Goal: Task Accomplishment & Management: Manage account settings

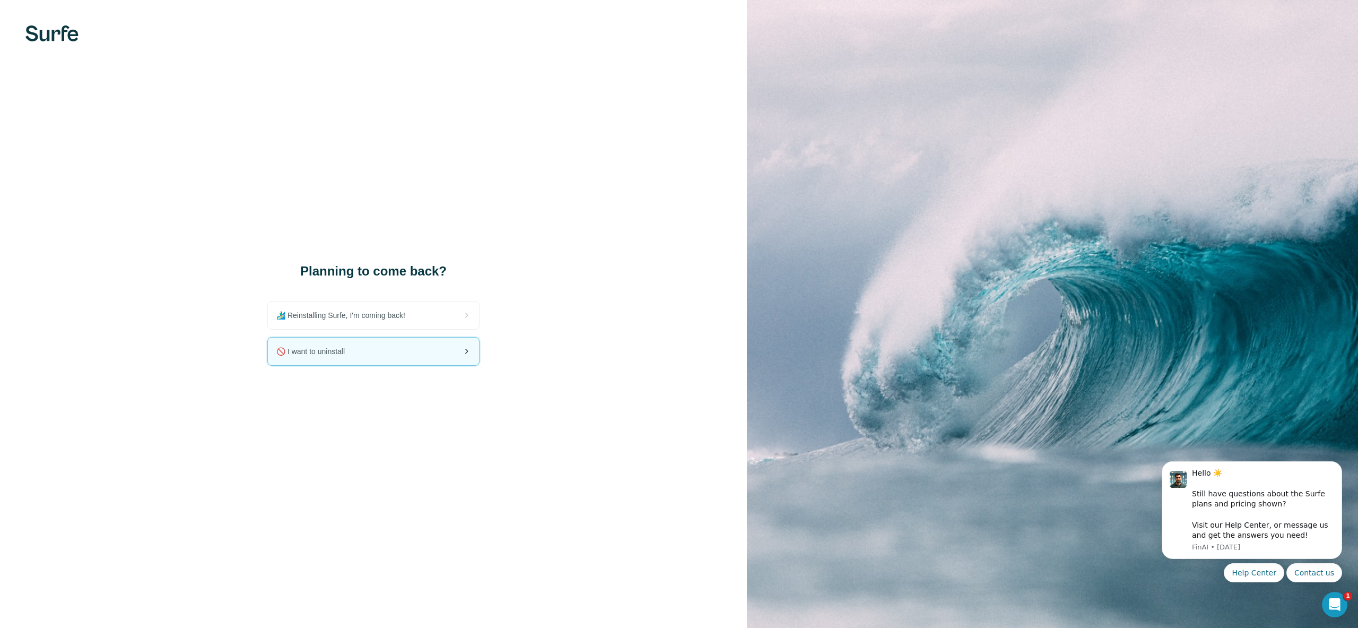
click at [382, 357] on div "🚫 I want to uninstall" at bounding box center [373, 351] width 211 height 28
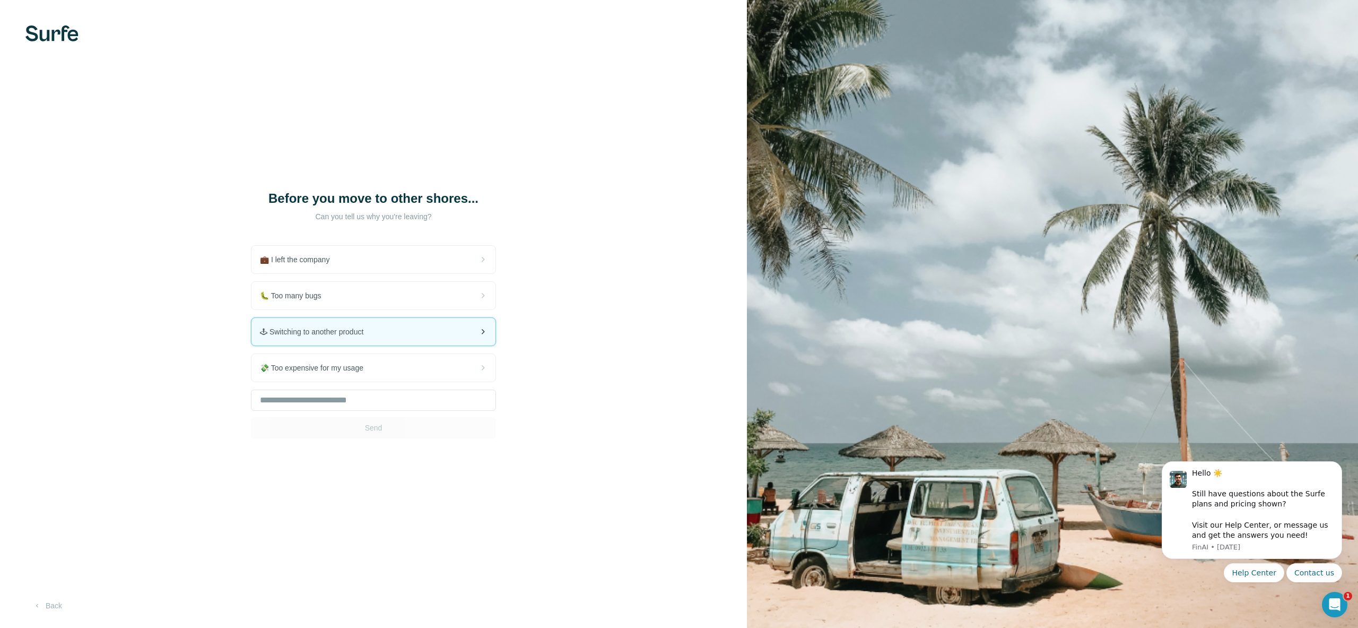
click at [445, 341] on div "🕹 Switching to another product" at bounding box center [374, 332] width 244 height 28
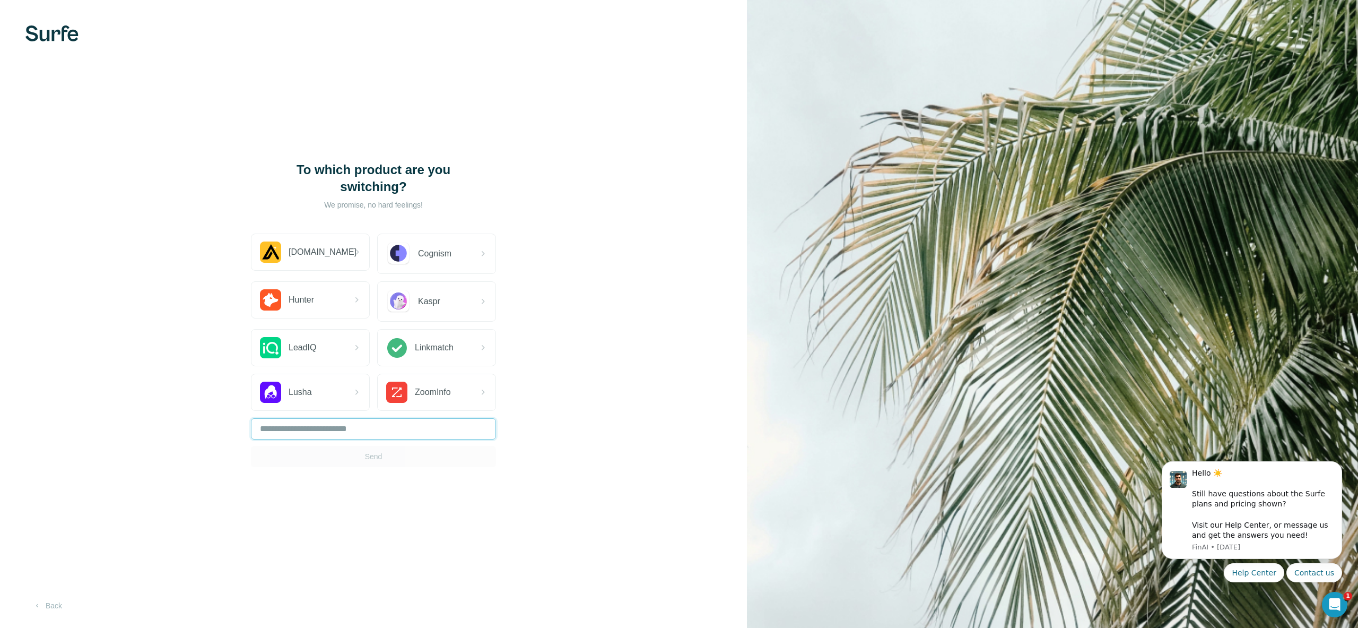
click at [420, 438] on input "text" at bounding box center [373, 428] width 245 height 21
type input "*"
click at [382, 453] on span "Send" at bounding box center [374, 456] width 18 height 11
